Goal: Task Accomplishment & Management: Use online tool/utility

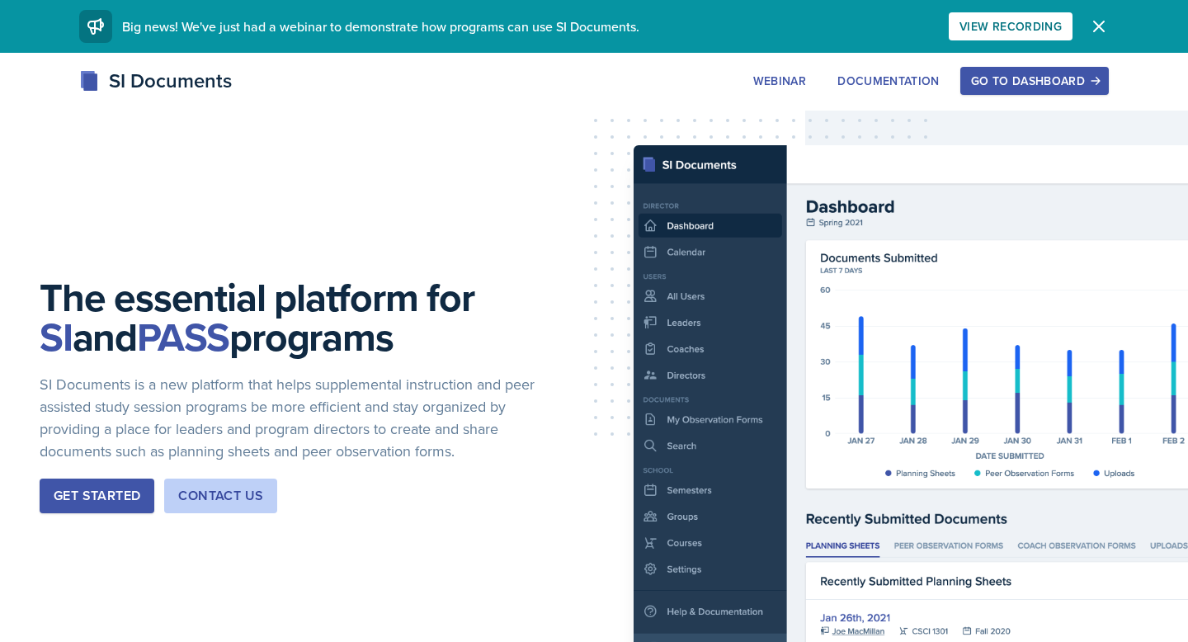
click at [997, 81] on div "Go to Dashboard" at bounding box center [1034, 80] width 127 height 13
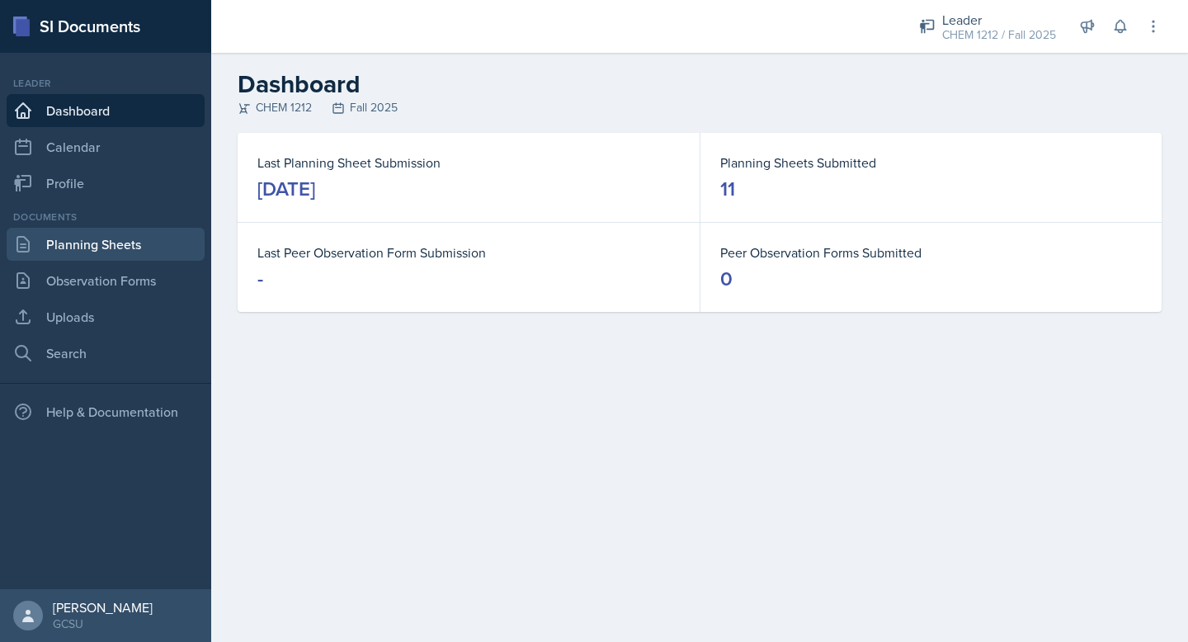
click at [117, 249] on link "Planning Sheets" at bounding box center [106, 244] width 198 height 33
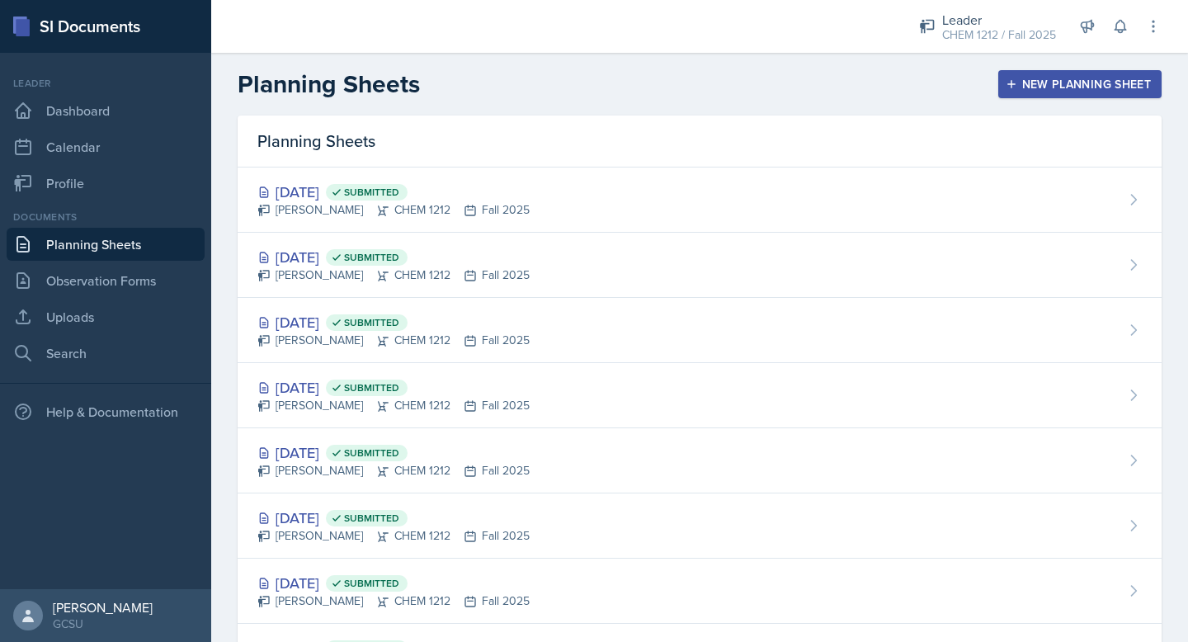
click at [1066, 73] on button "New Planning Sheet" at bounding box center [1079, 84] width 163 height 28
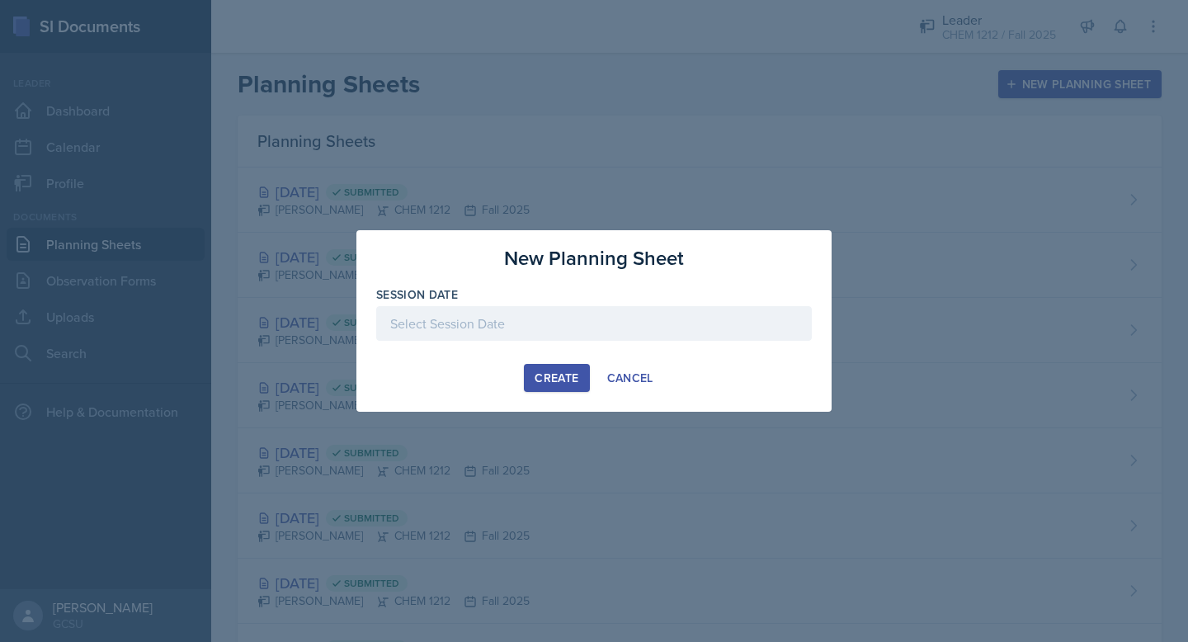
click at [525, 308] on div at bounding box center [593, 323] width 435 height 35
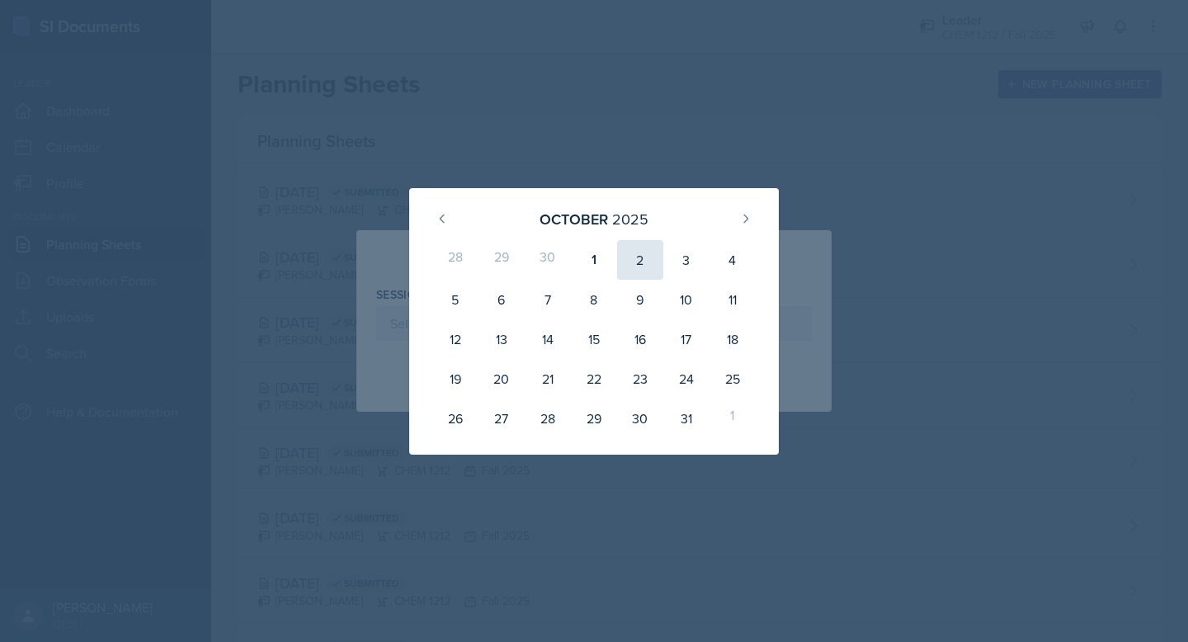
click at [638, 255] on div "2" at bounding box center [640, 260] width 46 height 40
type input "[DATE]"
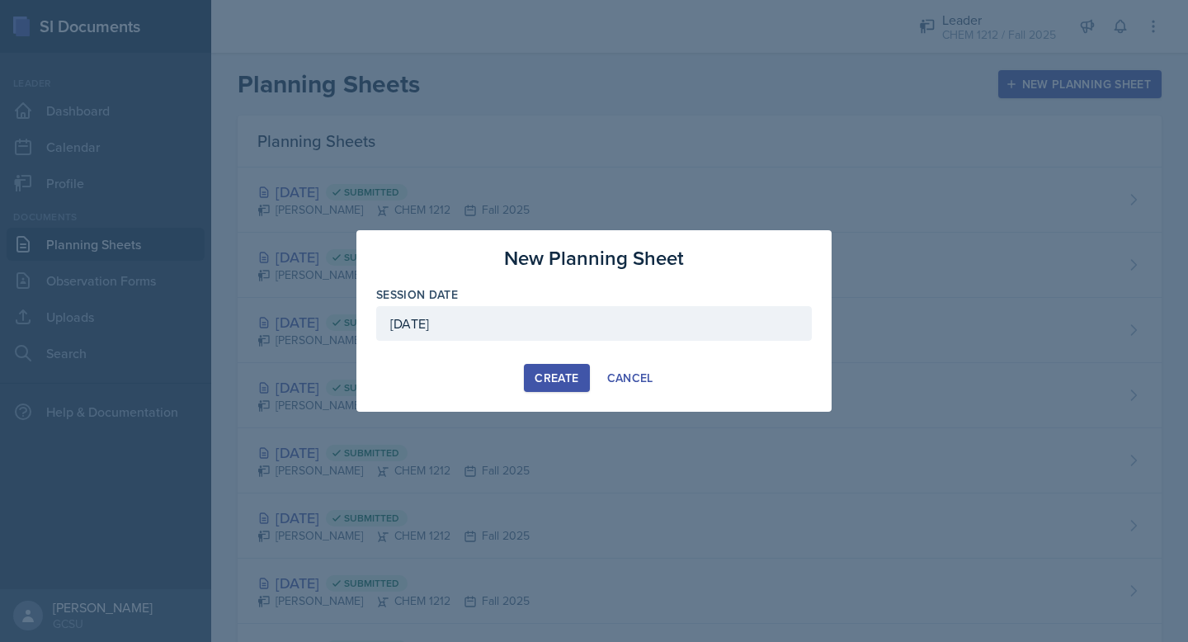
click at [548, 384] on div "Create" at bounding box center [556, 377] width 44 height 13
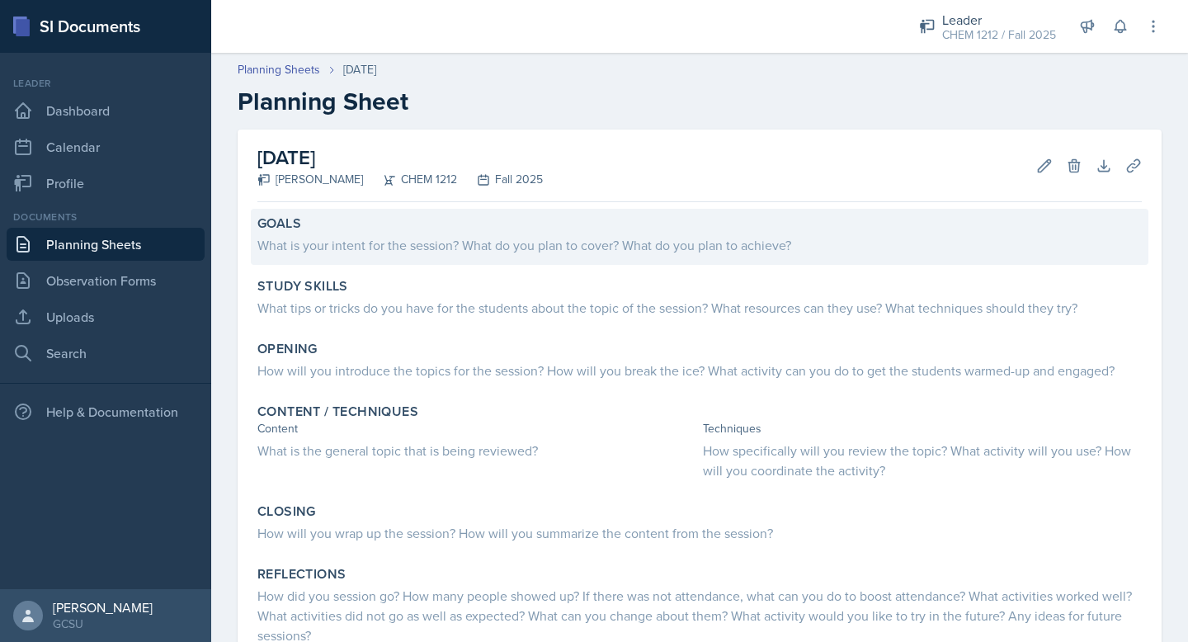
click at [341, 242] on div "What is your intent for the session? What do you plan to cover? What do you pla…" at bounding box center [699, 245] width 884 height 20
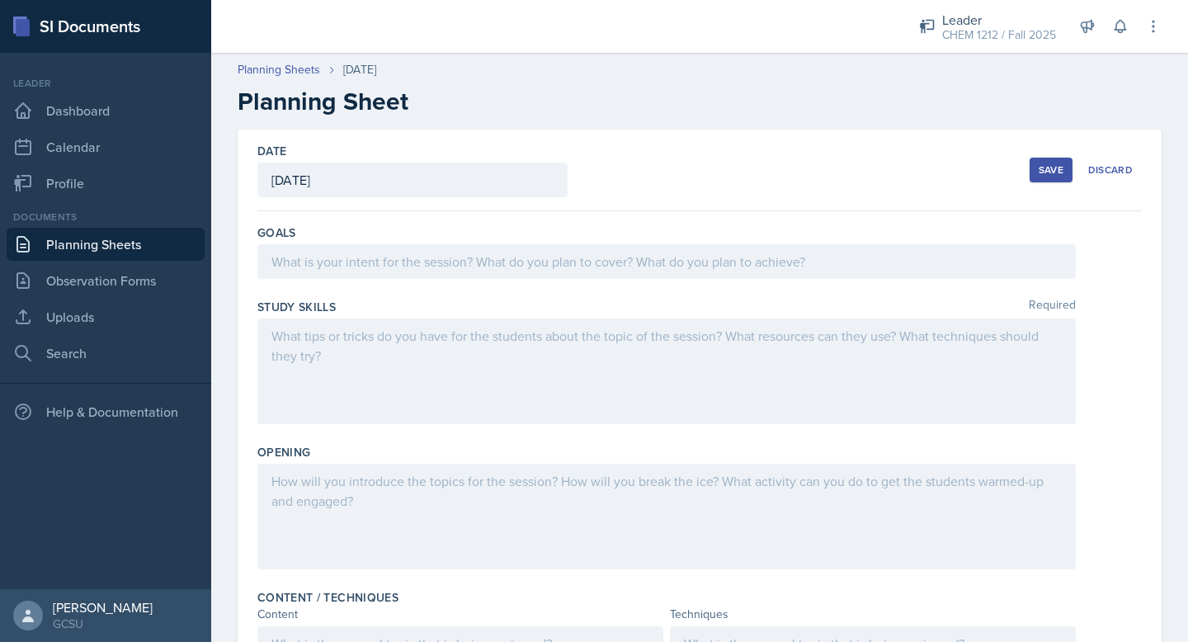
click at [342, 242] on div "Goals" at bounding box center [699, 255] width 884 height 74
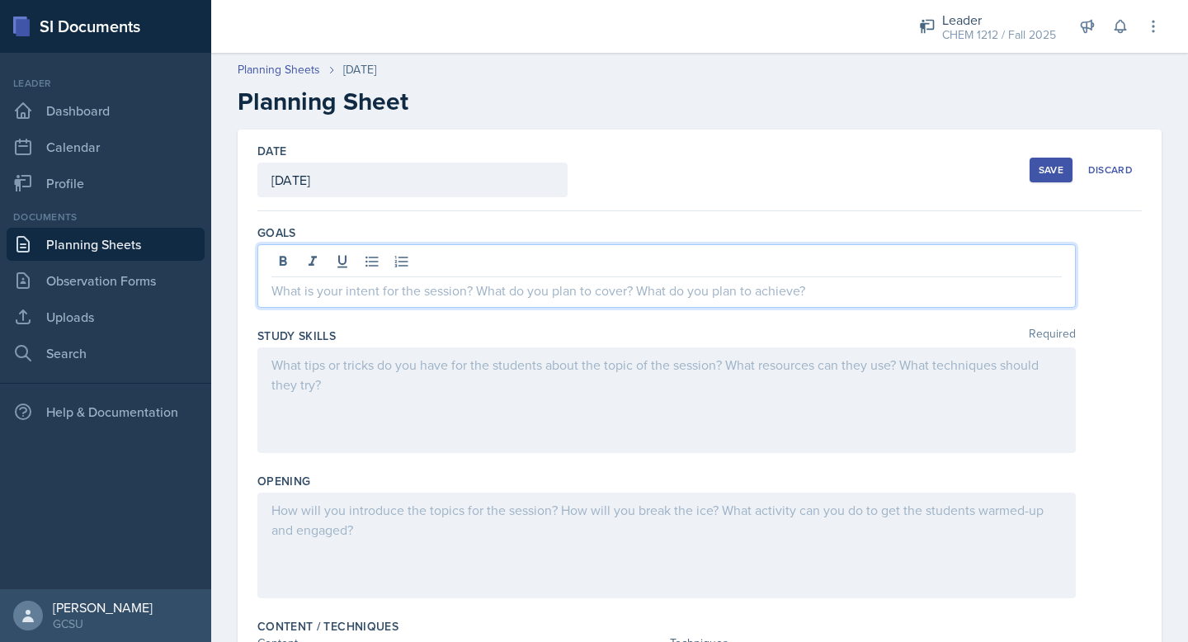
click at [341, 266] on div at bounding box center [666, 276] width 818 height 64
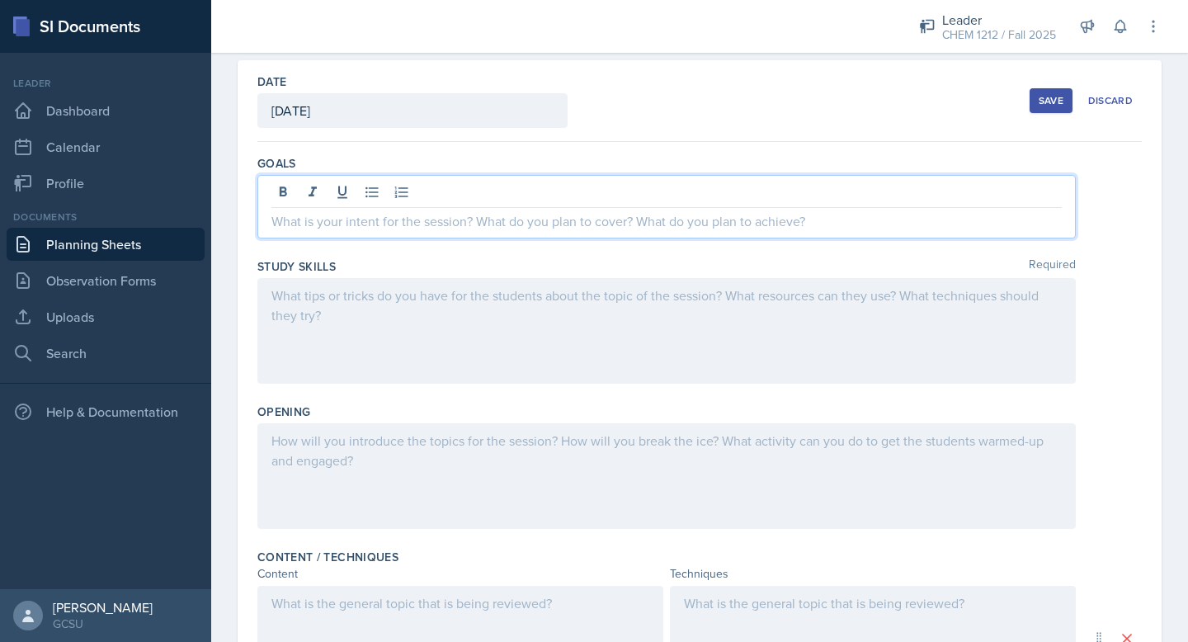
scroll to position [70, 0]
click at [341, 294] on div at bounding box center [666, 330] width 818 height 106
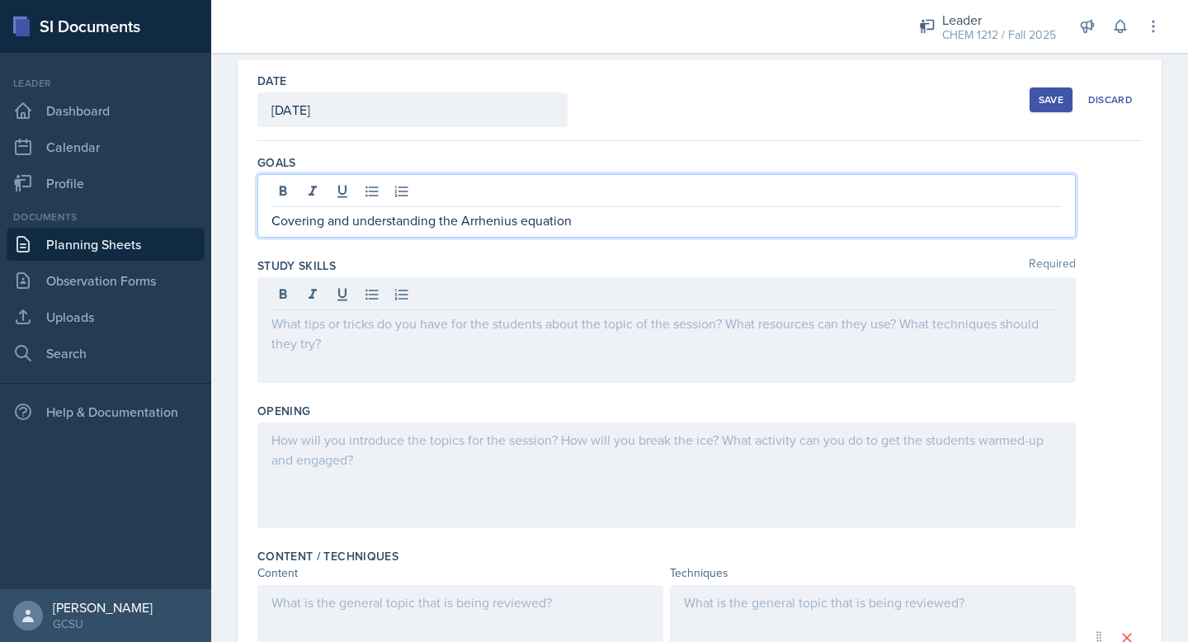
click at [468, 226] on p "Covering and understanding the Arrhenius equation" at bounding box center [666, 220] width 790 height 20
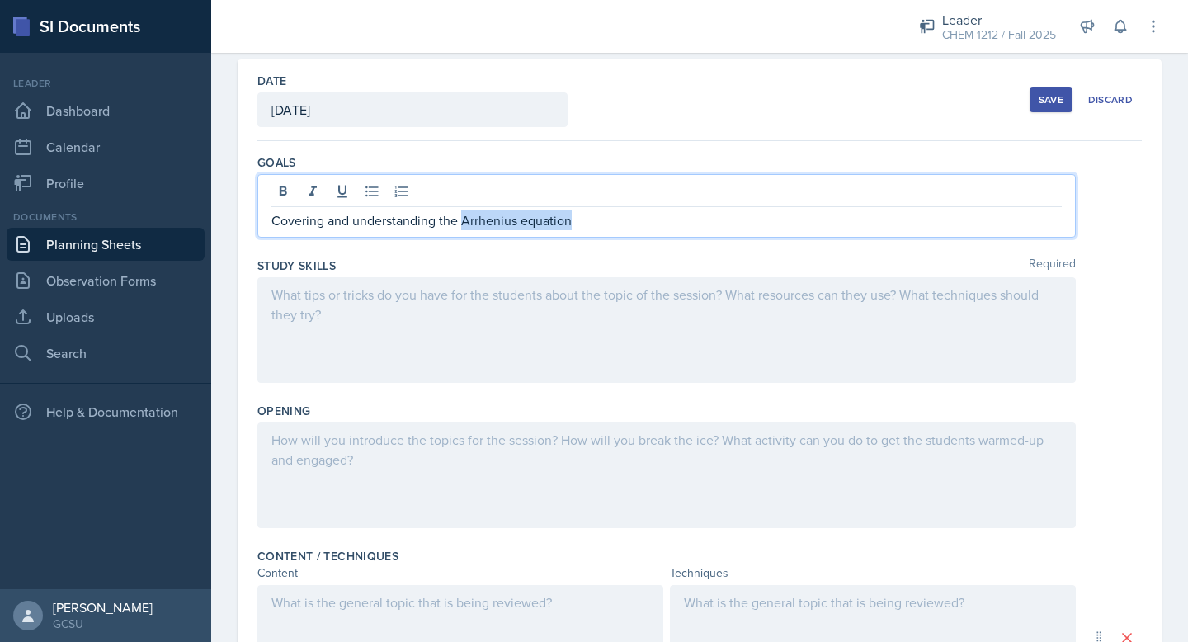
drag, startPoint x: 464, startPoint y: 219, endPoint x: 690, endPoint y: 226, distance: 226.9
click at [691, 226] on p "Covering and understanding the Arrhenius equation" at bounding box center [666, 220] width 790 height 20
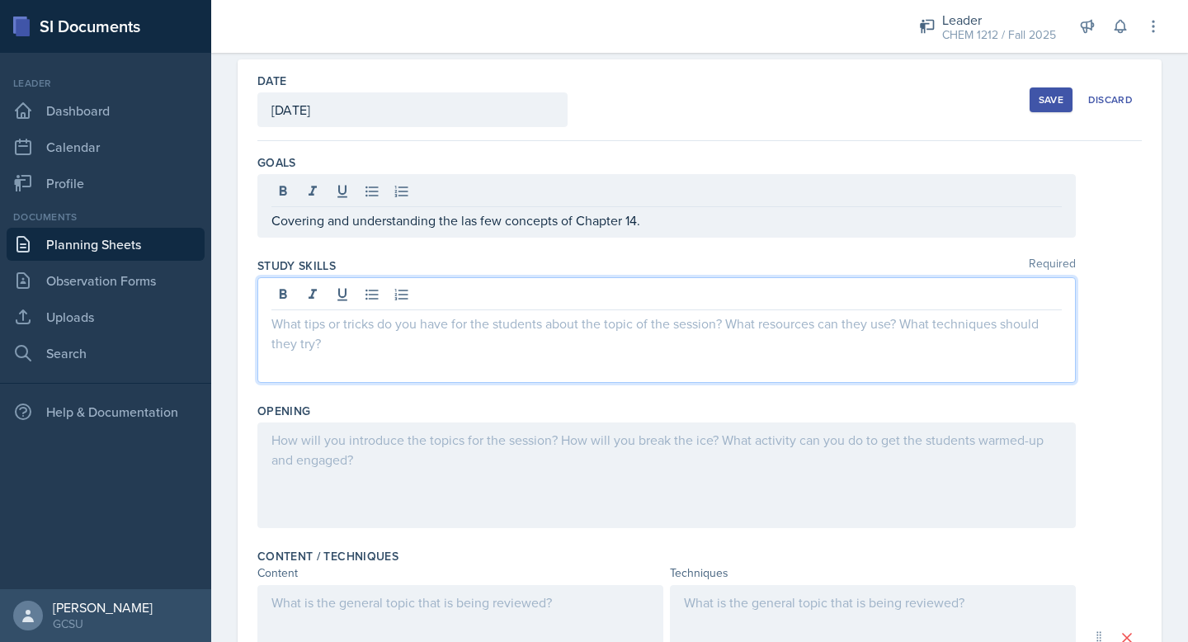
click at [541, 297] on div at bounding box center [666, 330] width 818 height 106
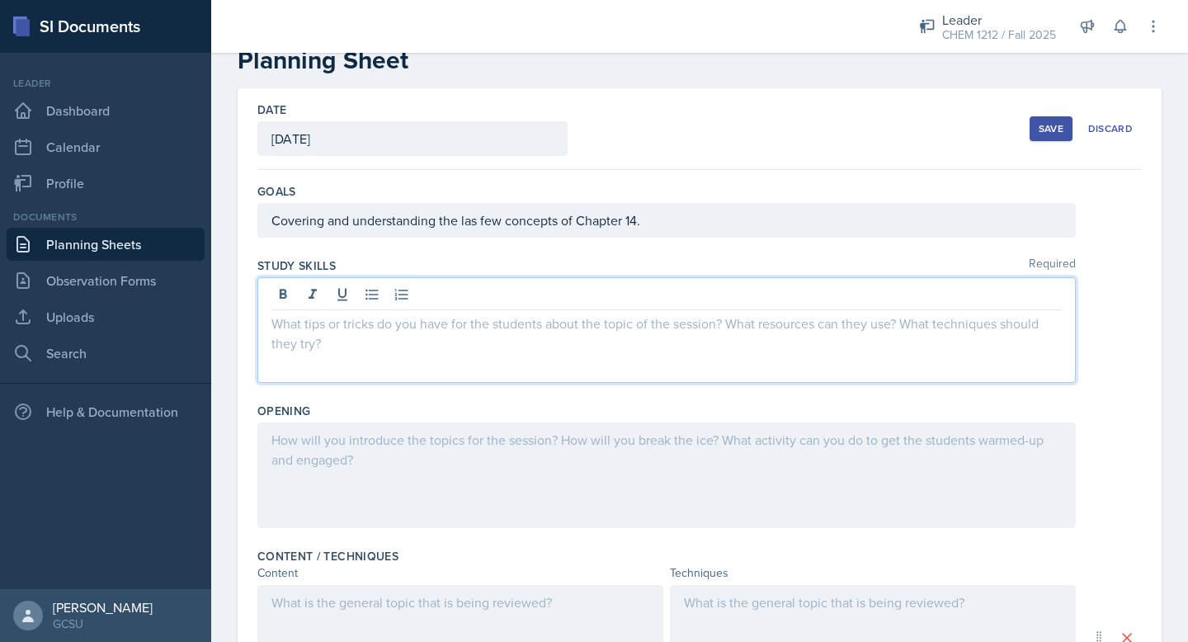
click at [477, 226] on p "Covering and understanding the las few concepts of Chapter 14." at bounding box center [666, 220] width 790 height 20
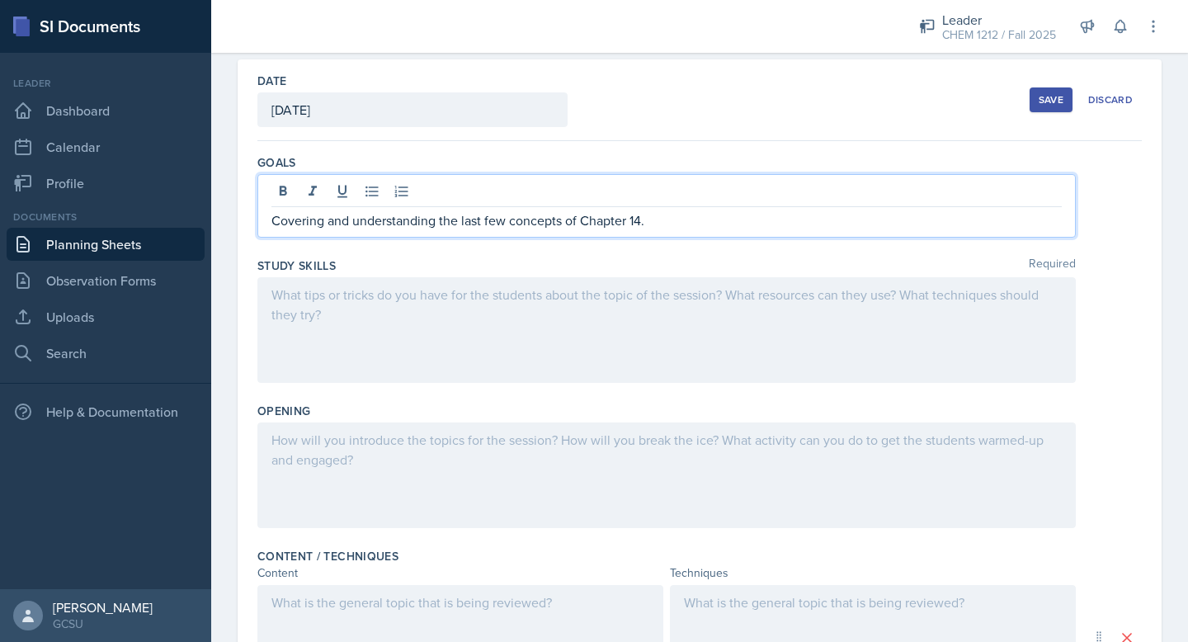
click at [482, 315] on div at bounding box center [666, 330] width 818 height 106
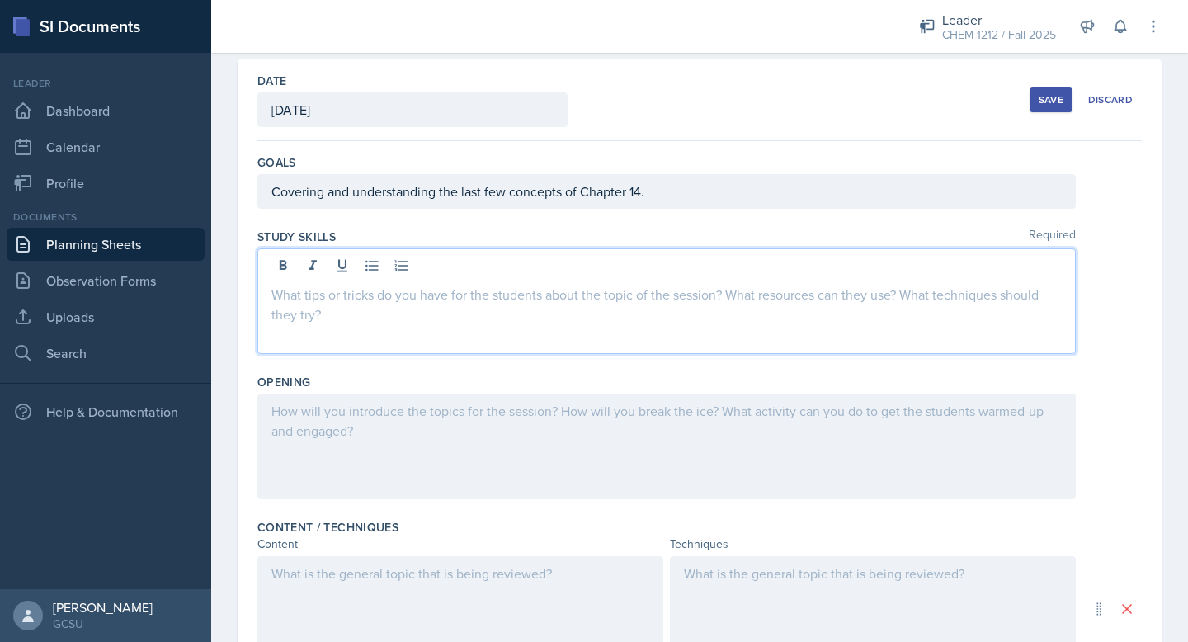
scroll to position [99, 0]
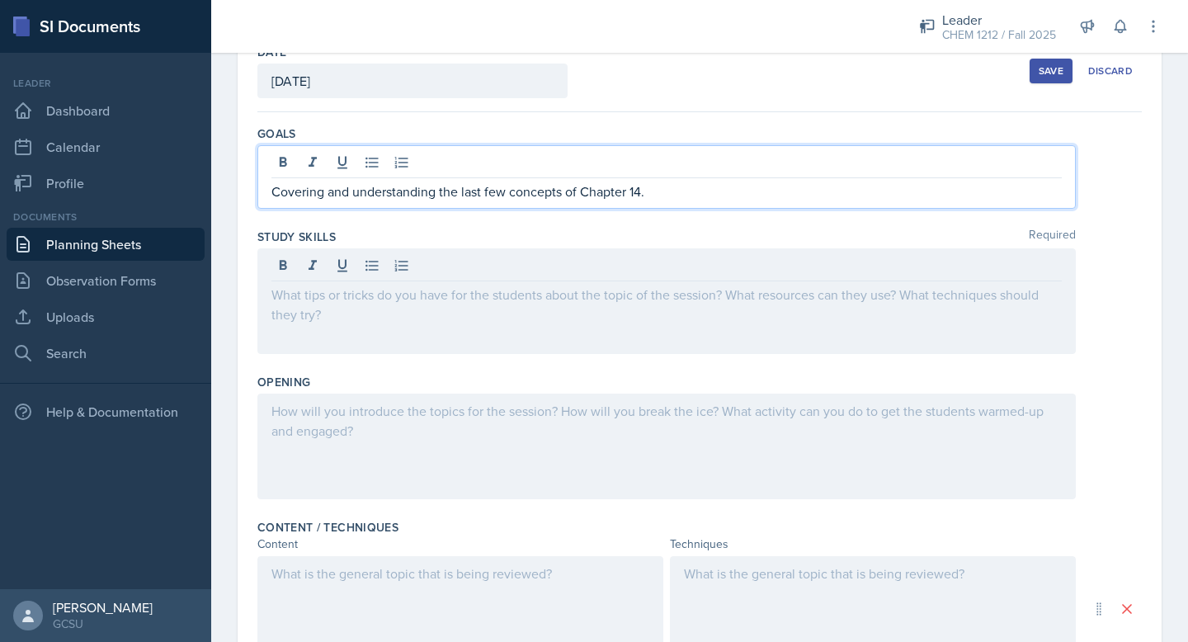
click at [657, 181] on p "Covering and understanding the last few concepts of Chapter 14." at bounding box center [666, 191] width 790 height 20
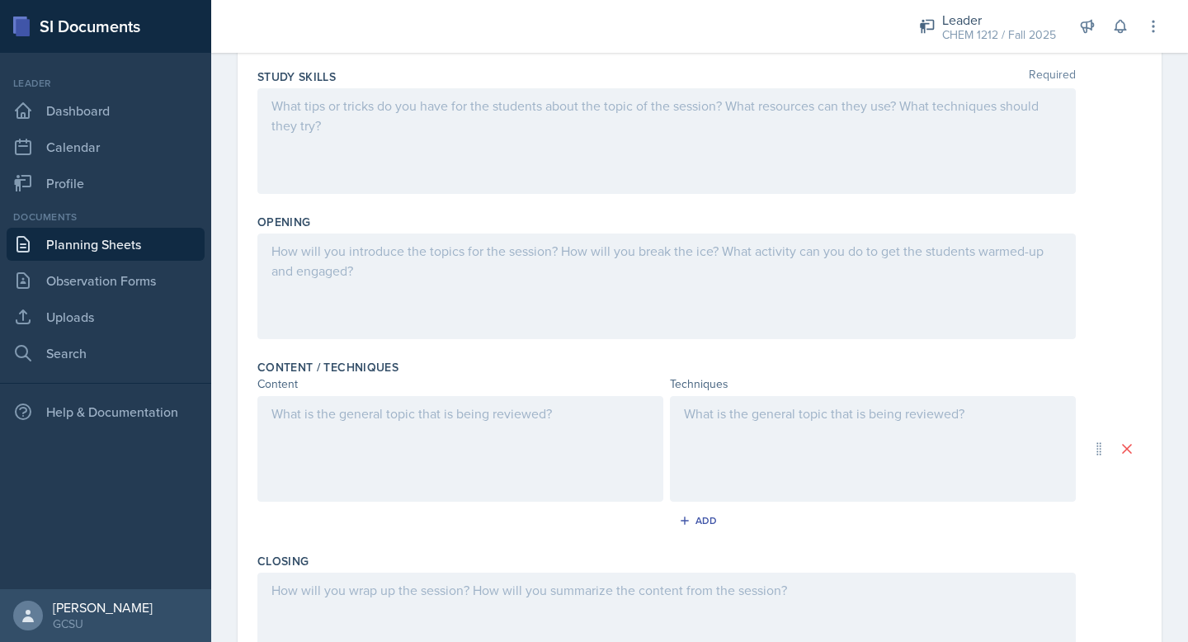
click at [440, 425] on div at bounding box center [460, 449] width 406 height 106
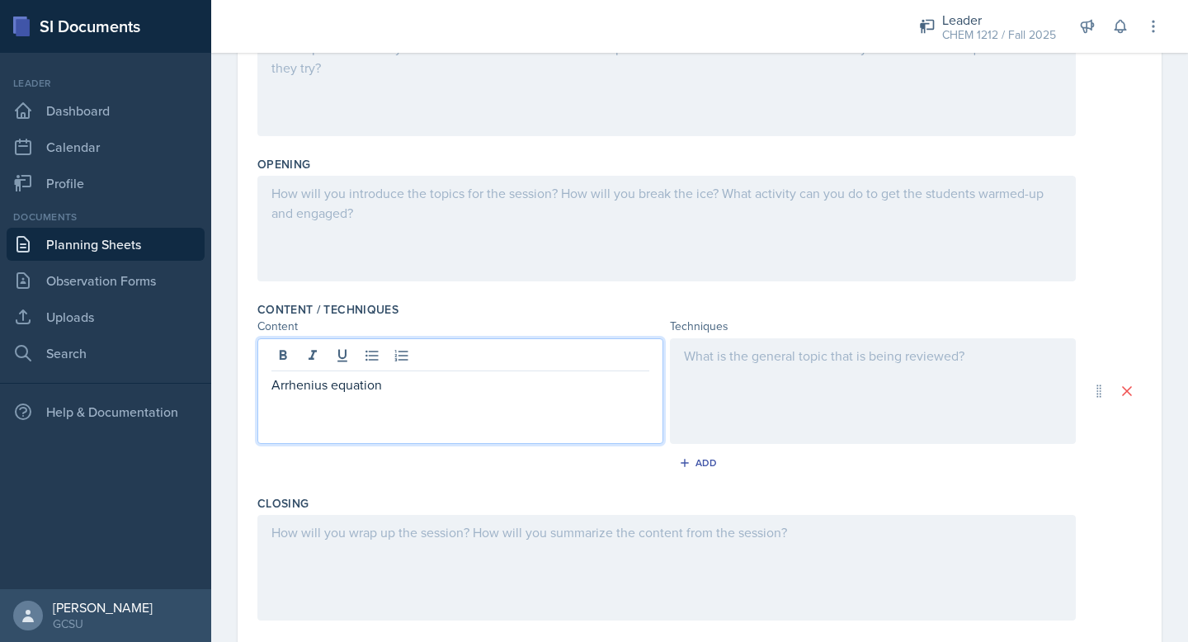
click at [398, 209] on div at bounding box center [666, 229] width 818 height 106
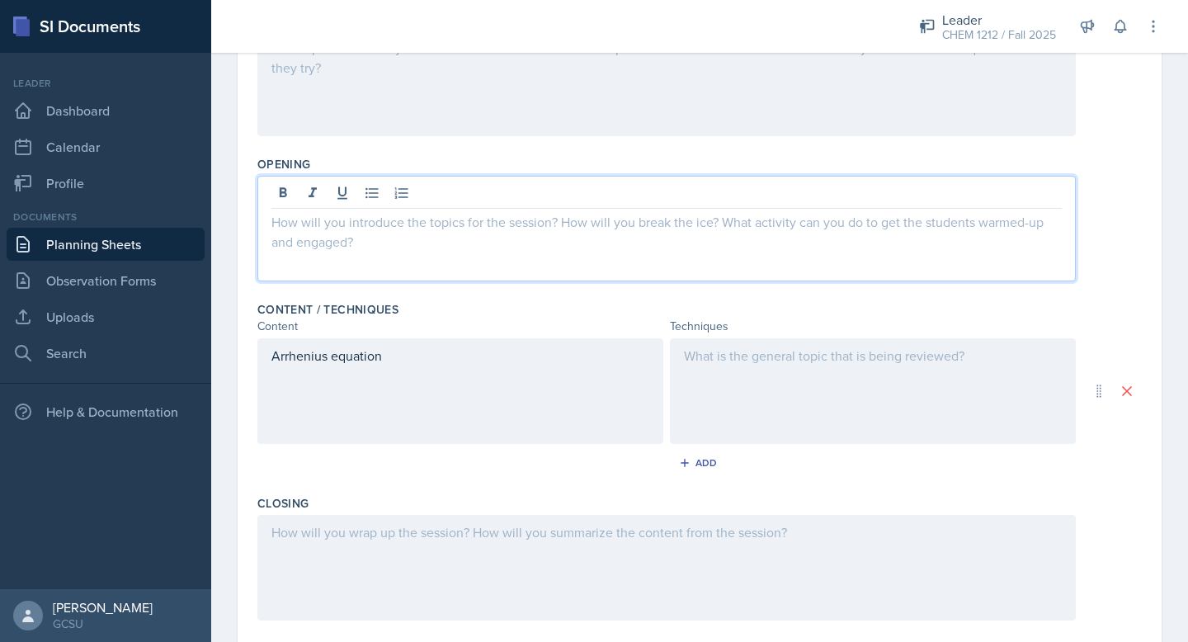
scroll to position [317, 0]
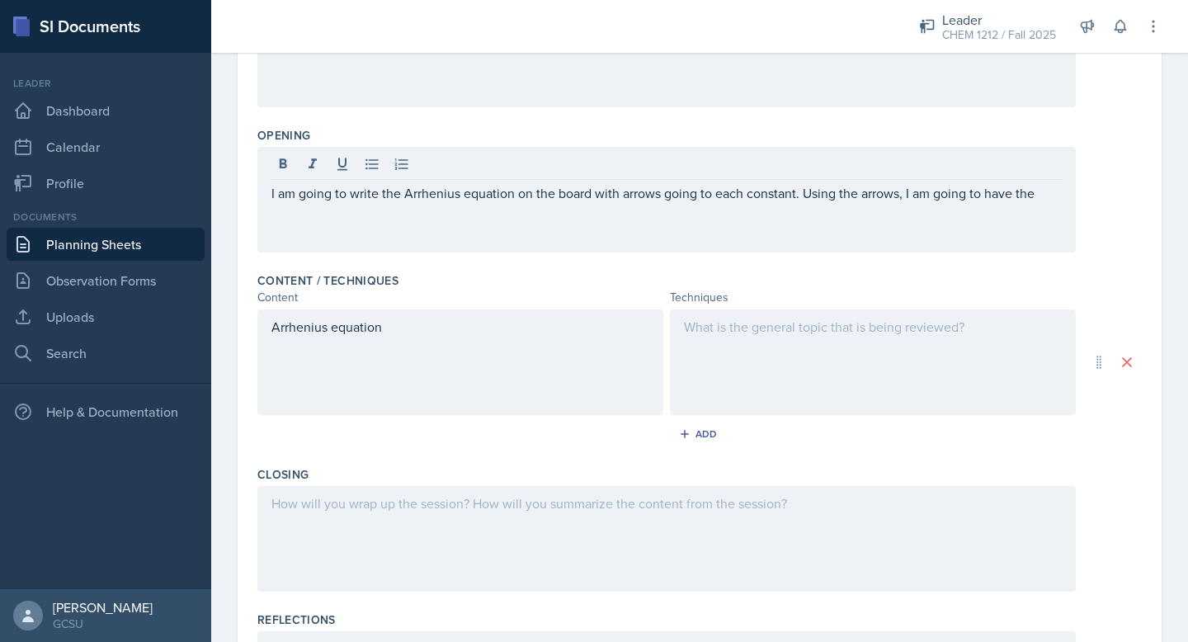
click at [771, 203] on div "I am going to write the Arrhenius equation on the board with arrows going to ea…" at bounding box center [666, 200] width 818 height 106
click at [771, 204] on div "I am going to write the Arrhenius equation on the board with arrows going to ea…" at bounding box center [666, 200] width 818 height 106
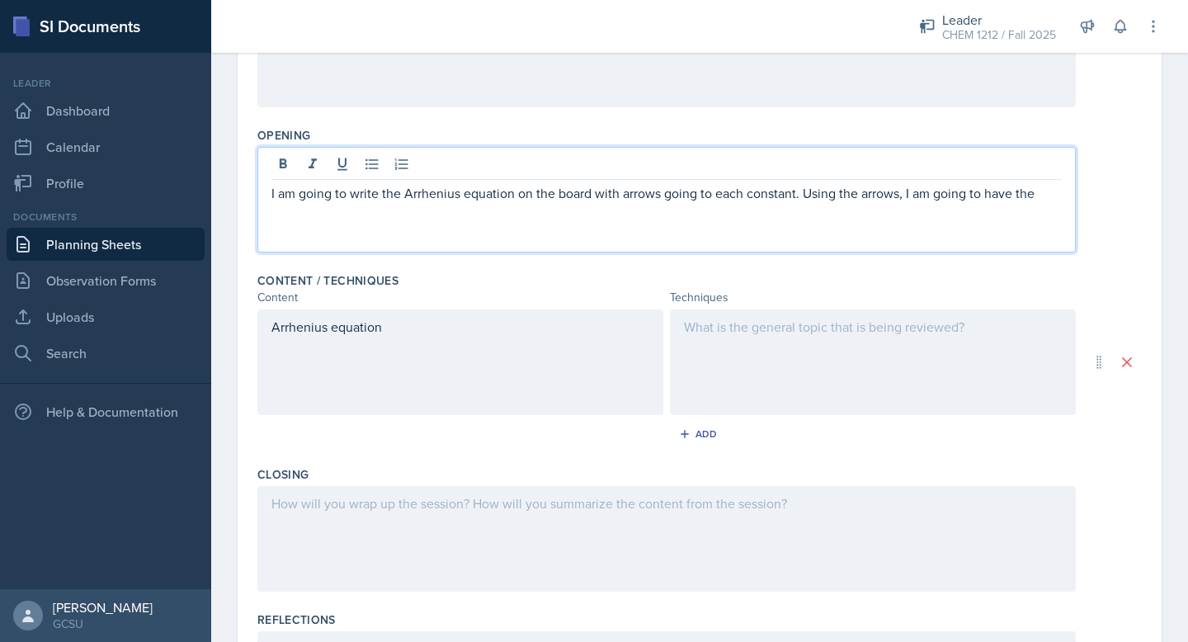
click at [771, 191] on p "I am going to write the Arrhenius equation on the board with arrows going to ea…" at bounding box center [666, 193] width 790 height 20
click at [1052, 194] on p "I am going to write the Arrhenius equation on the board with arrows going to ea…" at bounding box center [666, 193] width 790 height 20
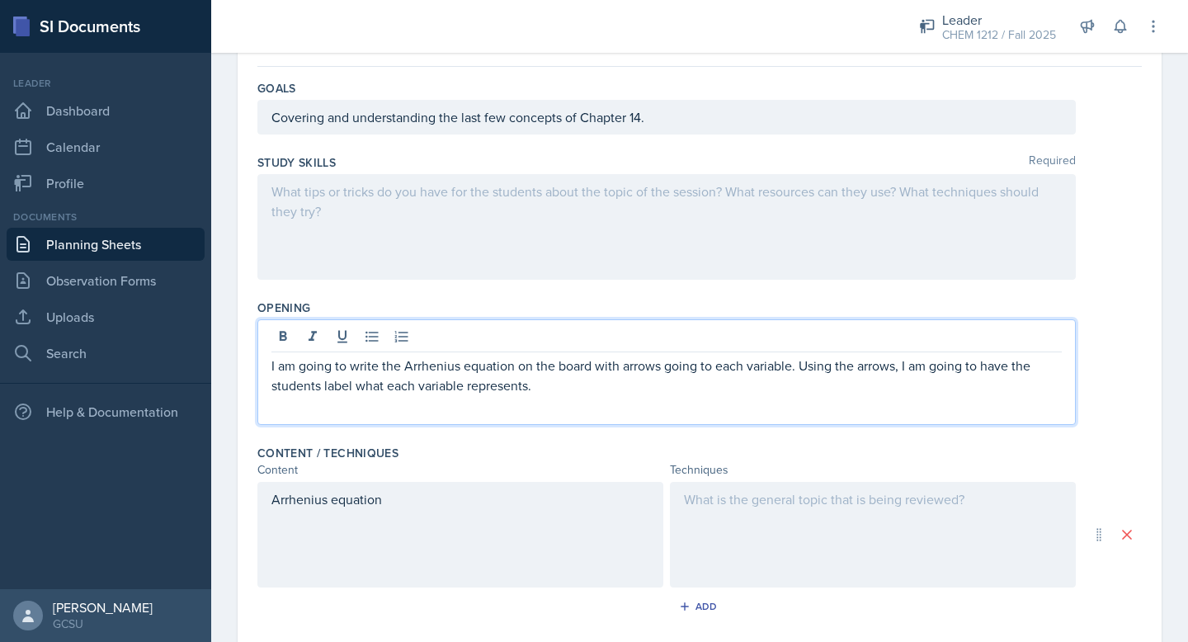
scroll to position [0, 0]
